Goal: Task Accomplishment & Management: Manage account settings

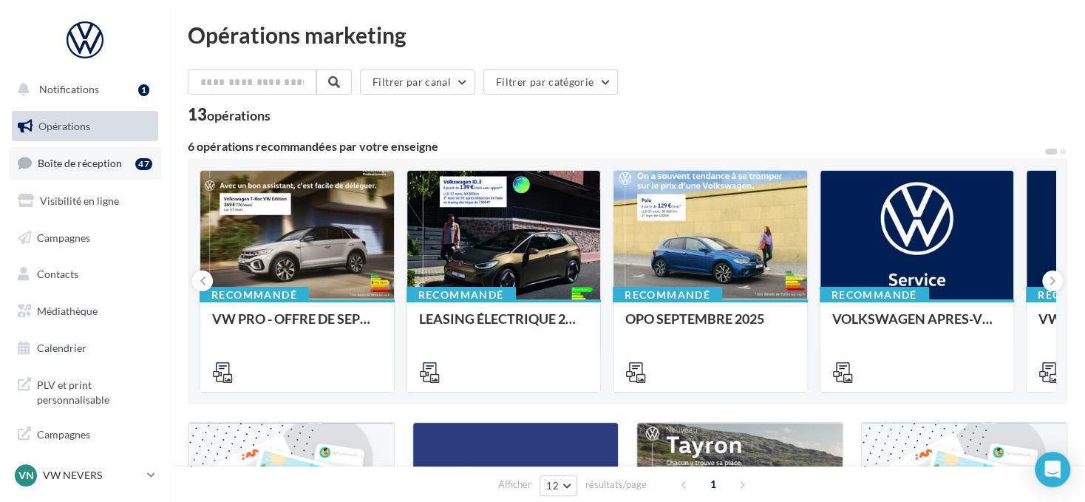
click at [123, 157] on link "Boîte de réception 47" at bounding box center [85, 163] width 152 height 32
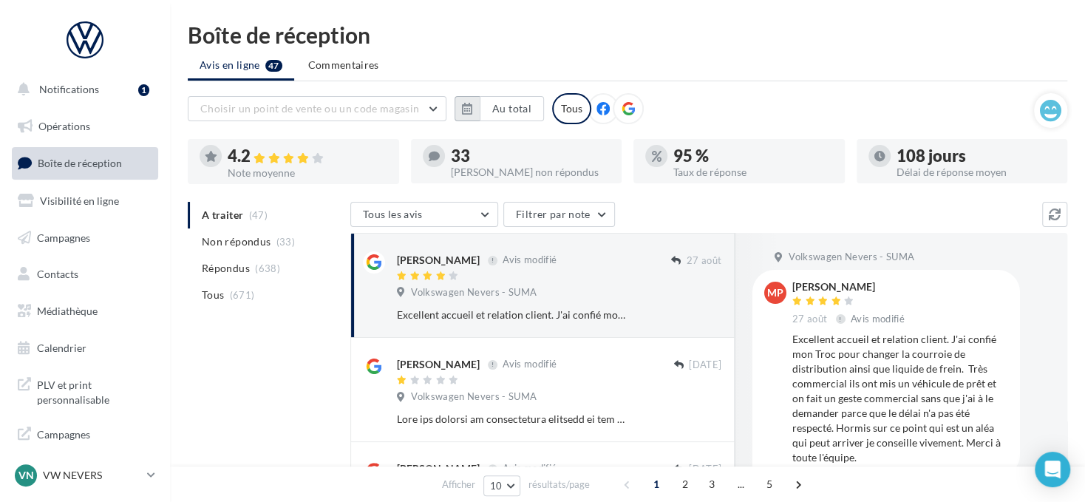
click at [468, 112] on icon "button" at bounding box center [467, 109] width 10 height 12
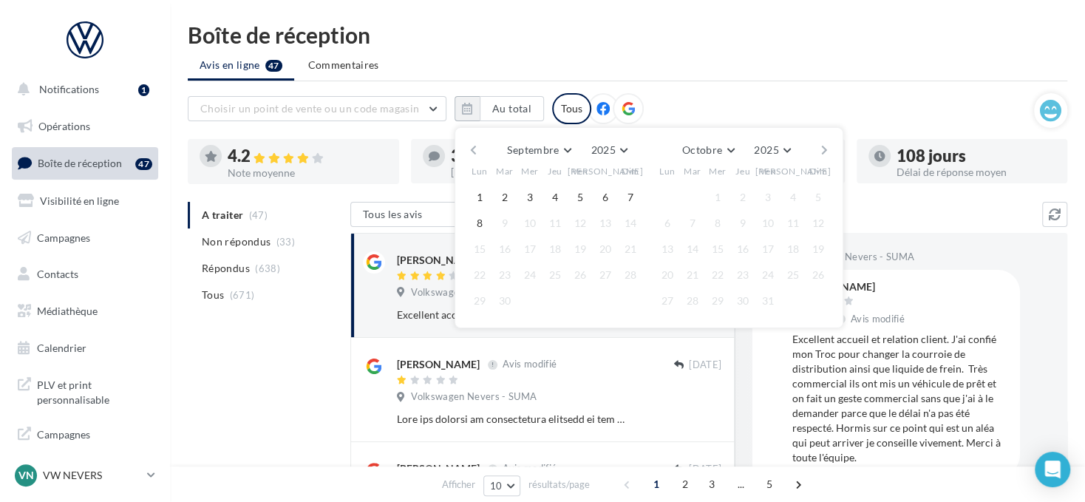
click at [477, 149] on button "button" at bounding box center [473, 150] width 13 height 21
click at [476, 150] on button "button" at bounding box center [473, 150] width 13 height 21
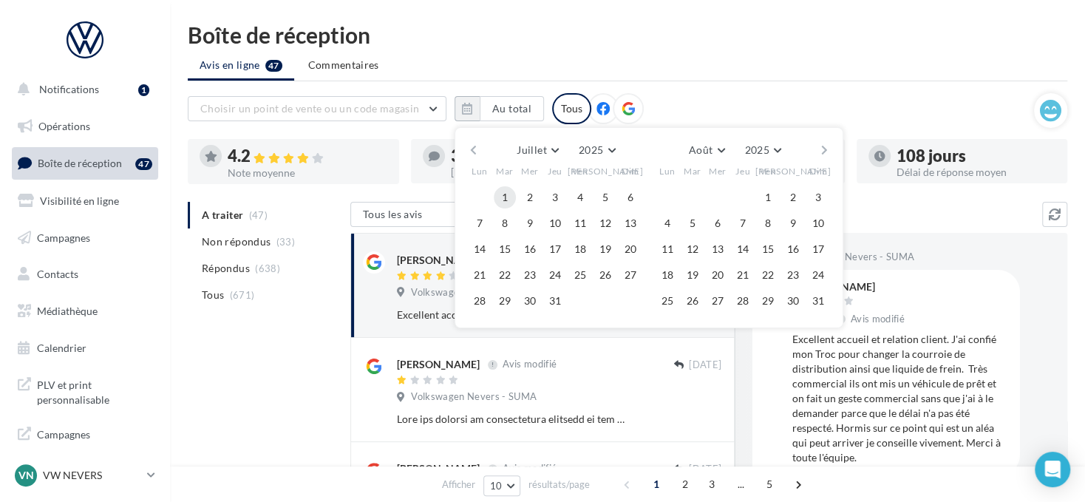
click at [502, 194] on button "1" at bounding box center [505, 197] width 22 height 22
click at [820, 146] on button "button" at bounding box center [824, 150] width 13 height 21
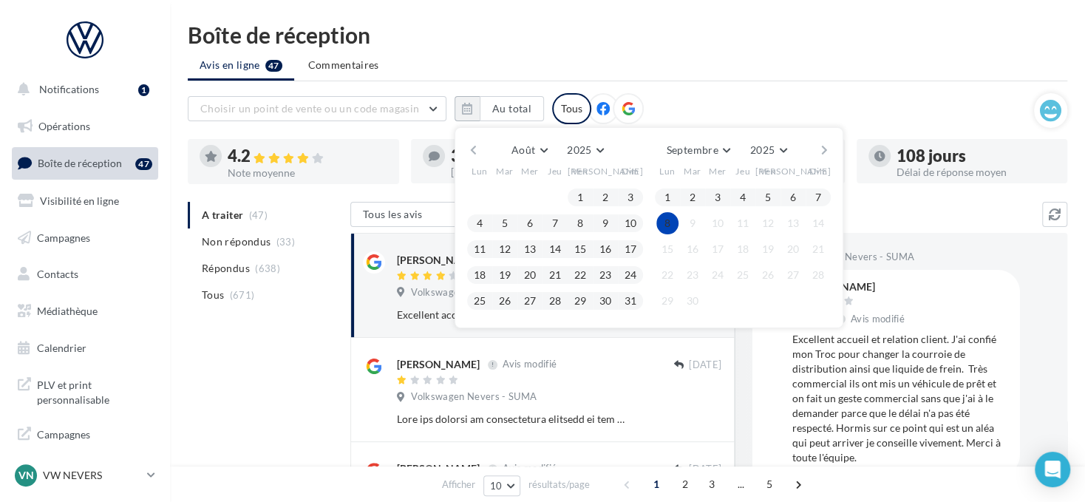
click at [677, 225] on button "8" at bounding box center [668, 223] width 22 height 22
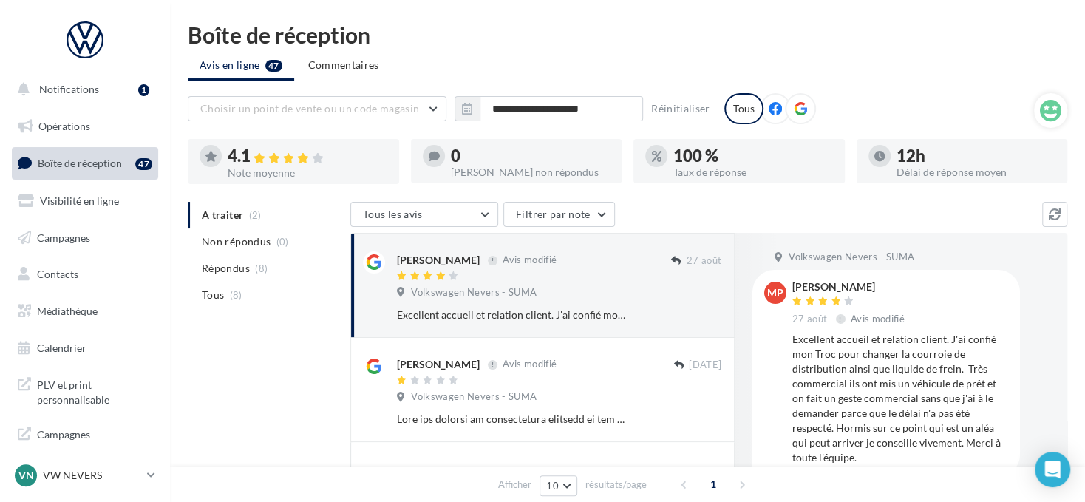
click at [794, 106] on icon at bounding box center [800, 108] width 13 height 13
click at [78, 478] on p "VW NEVERS" at bounding box center [92, 475] width 98 height 15
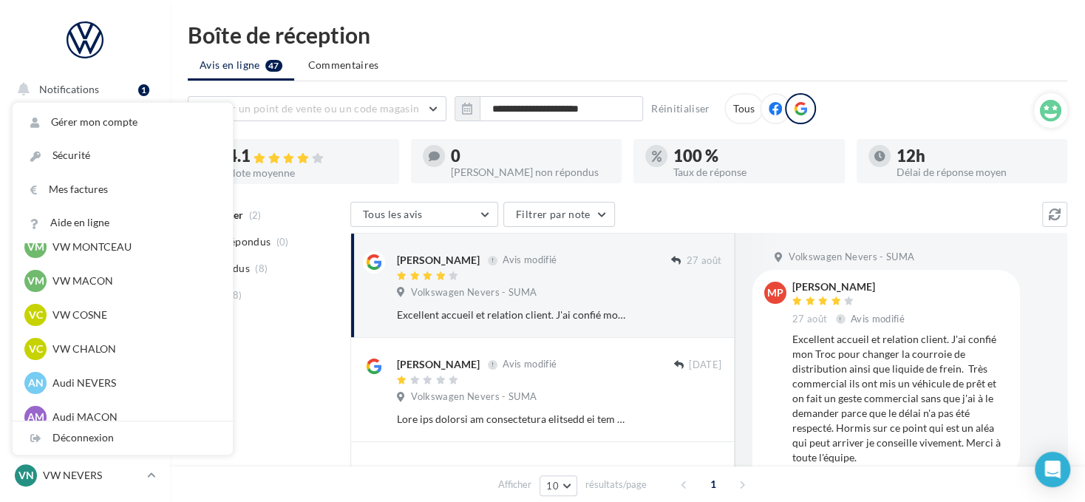
scroll to position [591, 0]
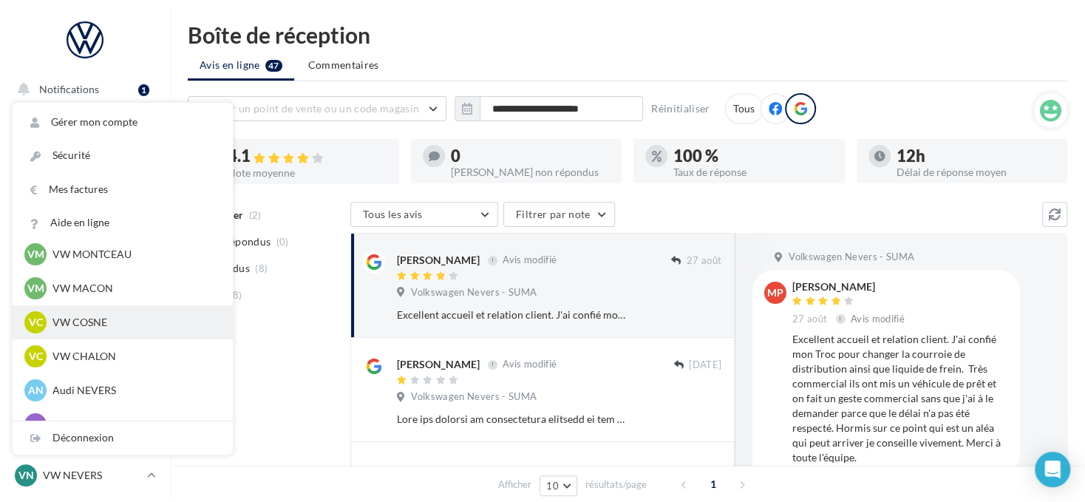
click at [107, 334] on div "VC VW COSNE vw-cos-dup" at bounding box center [123, 322] width 220 height 34
click at [112, 322] on p "VW COSNE" at bounding box center [133, 322] width 163 height 15
